Goal: Complete application form

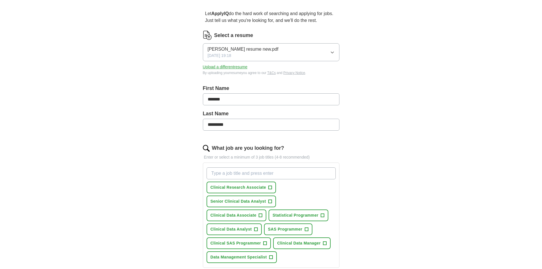
scroll to position [85, 0]
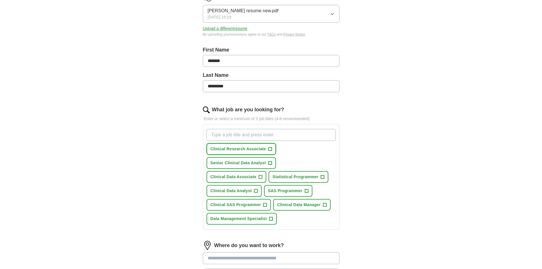
click at [270, 151] on span "+" at bounding box center [270, 149] width 3 height 5
click at [260, 177] on span "+" at bounding box center [260, 177] width 3 height 5
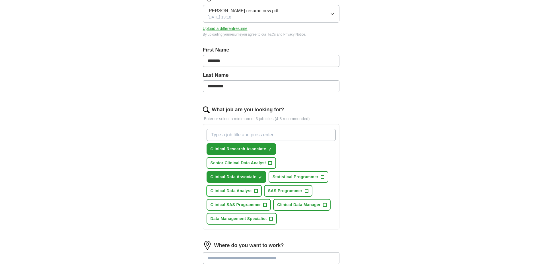
click at [256, 191] on span "+" at bounding box center [255, 191] width 3 height 5
click at [307, 190] on span "+" at bounding box center [306, 191] width 3 height 5
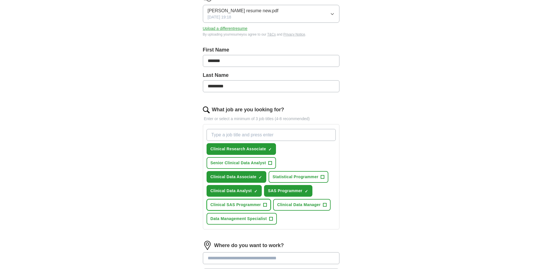
click at [267, 205] on span "+" at bounding box center [265, 205] width 4 height 4
click at [324, 205] on span "+" at bounding box center [324, 205] width 3 height 5
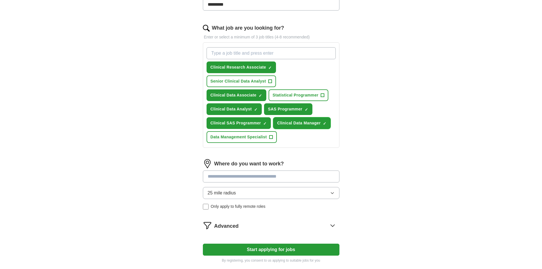
scroll to position [171, 0]
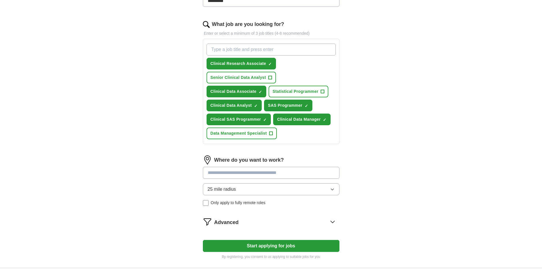
click at [232, 176] on input at bounding box center [271, 173] width 137 height 12
type input "*******"
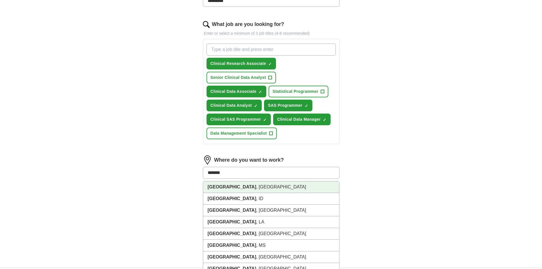
click at [231, 189] on li "[GEOGRAPHIC_DATA] , [GEOGRAPHIC_DATA]" at bounding box center [271, 187] width 136 height 12
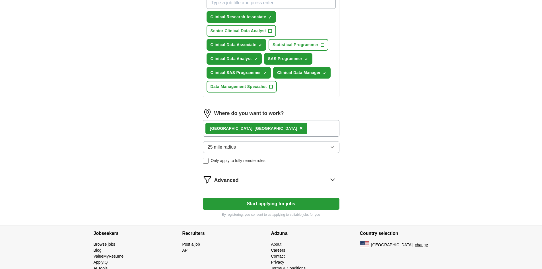
scroll to position [228, 0]
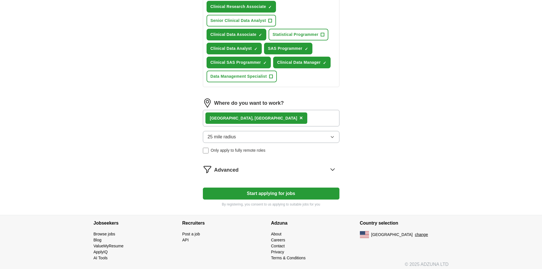
click at [277, 193] on button "Start applying for jobs" at bounding box center [271, 193] width 137 height 12
select select "**"
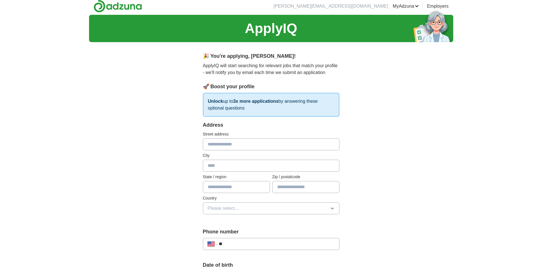
scroll to position [0, 0]
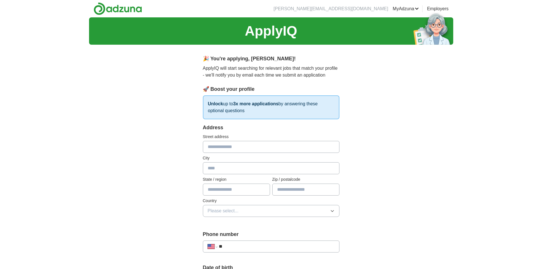
drag, startPoint x: 221, startPoint y: 146, endPoint x: 224, endPoint y: 144, distance: 3.6
click at [221, 146] on input "text" at bounding box center [271, 147] width 137 height 12
type input "**********"
type input "**"
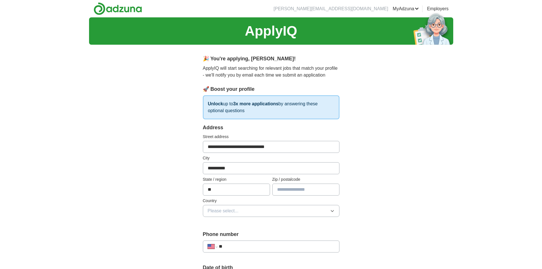
type input "*****"
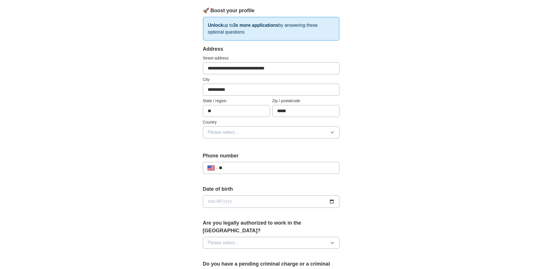
scroll to position [114, 0]
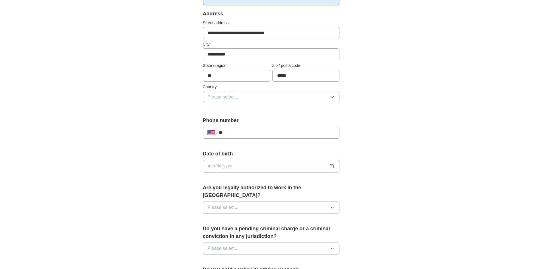
click at [214, 98] on span "Please select..." at bounding box center [223, 97] width 31 height 7
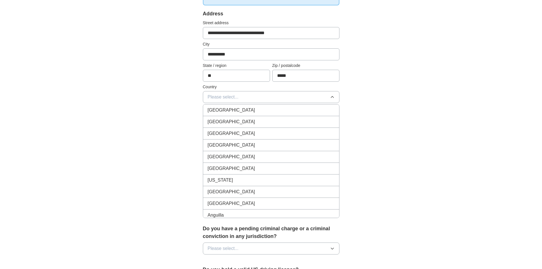
click at [234, 124] on span "[GEOGRAPHIC_DATA]" at bounding box center [232, 121] width 48 height 7
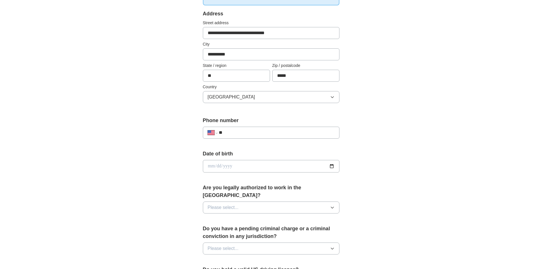
click at [257, 135] on input "**" at bounding box center [277, 132] width 116 height 7
type input "**********"
click at [329, 165] on input "date" at bounding box center [271, 166] width 137 height 13
click at [211, 165] on input "date" at bounding box center [271, 166] width 137 height 13
type input "**********"
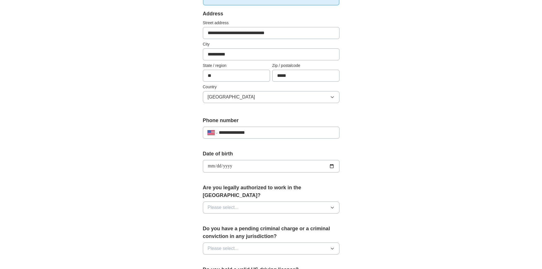
click at [228, 204] on span "Please select..." at bounding box center [223, 207] width 31 height 7
click at [217, 217] on div "Yes" at bounding box center [271, 220] width 127 height 7
click at [242, 242] on button "Please select..." at bounding box center [271, 248] width 137 height 12
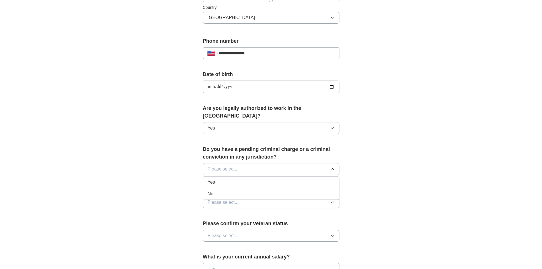
scroll to position [199, 0]
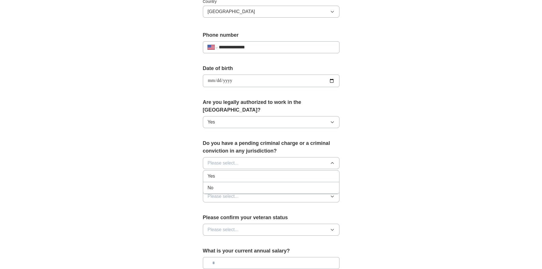
click at [221, 184] on div "No" at bounding box center [271, 187] width 127 height 7
click at [244, 190] on button "Please select..." at bounding box center [271, 196] width 137 height 12
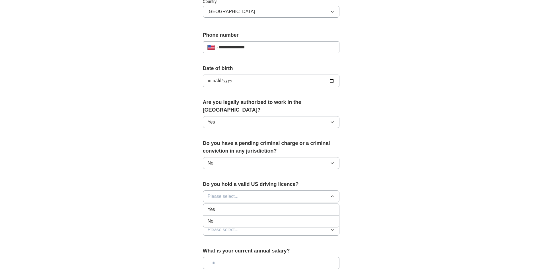
click at [219, 206] on div "Yes" at bounding box center [271, 209] width 127 height 7
click at [234, 224] on button "Please select..." at bounding box center [271, 230] width 137 height 12
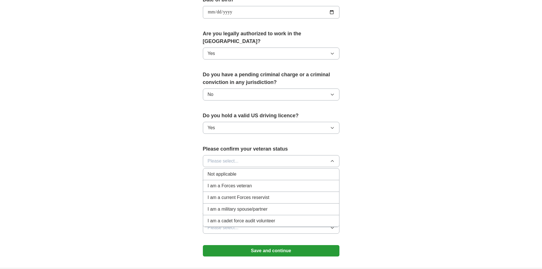
scroll to position [285, 0]
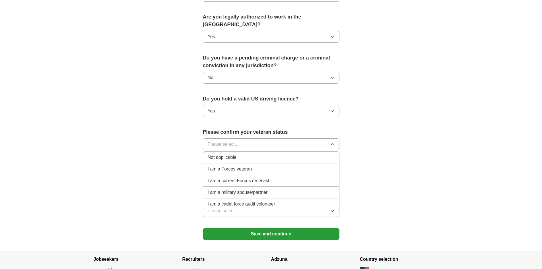
click at [220, 154] on span "Not applicable" at bounding box center [222, 157] width 29 height 7
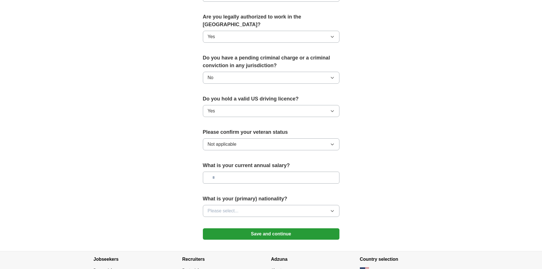
click at [220, 172] on input "text" at bounding box center [271, 178] width 137 height 12
click at [331, 209] on icon "button" at bounding box center [332, 211] width 5 height 5
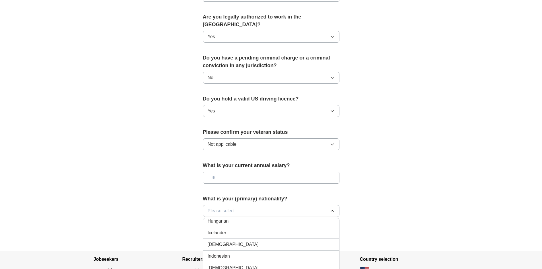
scroll to position [910, 0]
click at [219, 243] on span "[DEMOGRAPHIC_DATA]" at bounding box center [233, 246] width 51 height 7
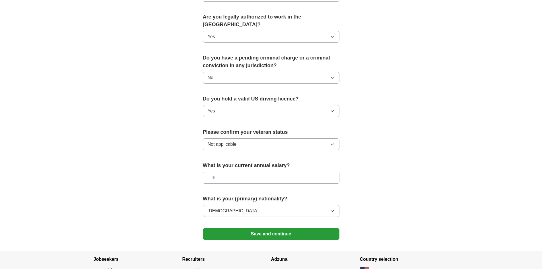
click at [271, 228] on button "Save and continue" at bounding box center [271, 233] width 137 height 11
